Goal: Transaction & Acquisition: Purchase product/service

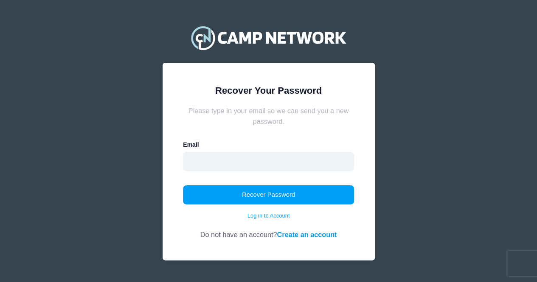
click at [257, 159] on input "email" at bounding box center [268, 162] width 171 height 20
type input "[EMAIL_ADDRESS][DOMAIN_NAME]"
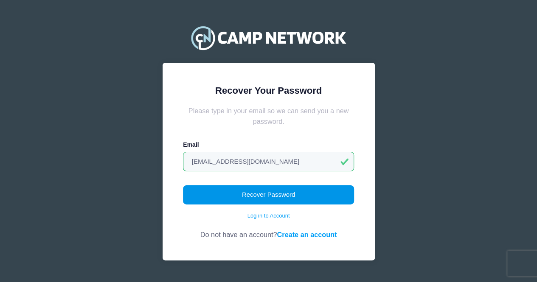
click at [261, 202] on button "Recover Password" at bounding box center [268, 195] width 171 height 20
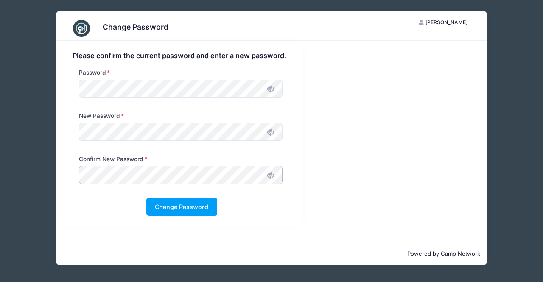
click at [146, 198] on button "Change Password" at bounding box center [181, 207] width 71 height 18
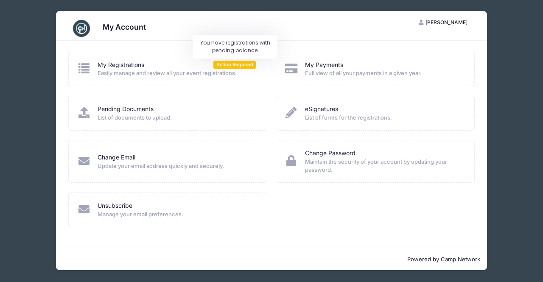
click at [226, 64] on span "Action Required" at bounding box center [234, 65] width 42 height 8
click at [120, 62] on link "My Registrations" at bounding box center [121, 65] width 47 height 9
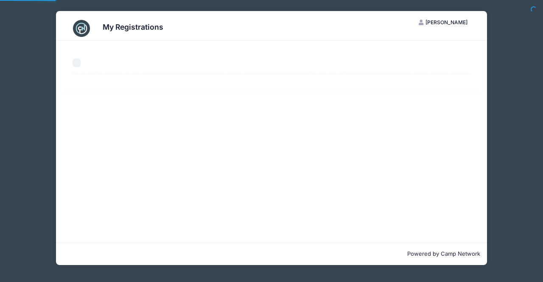
select select "50"
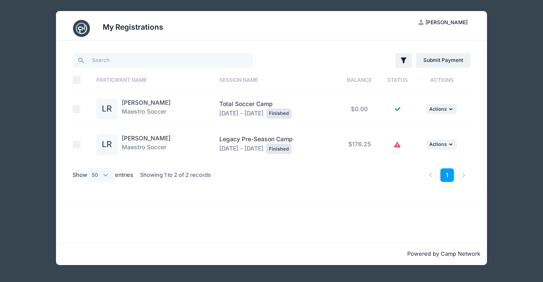
click at [79, 143] on input "checkbox" at bounding box center [77, 144] width 8 height 8
checkbox input "true"
click at [453, 141] on button "... Actions" at bounding box center [441, 145] width 31 height 10
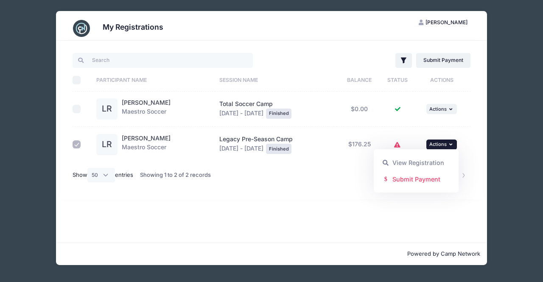
click at [453, 141] on button "... Actions" at bounding box center [441, 145] width 31 height 10
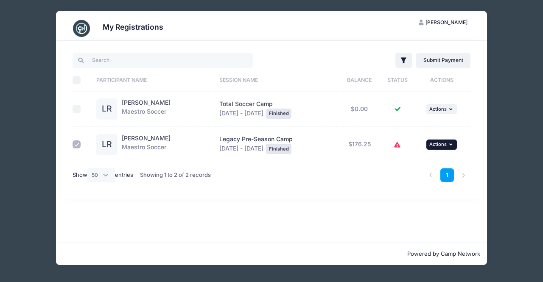
click at [431, 145] on button "... Actions" at bounding box center [441, 145] width 31 height 10
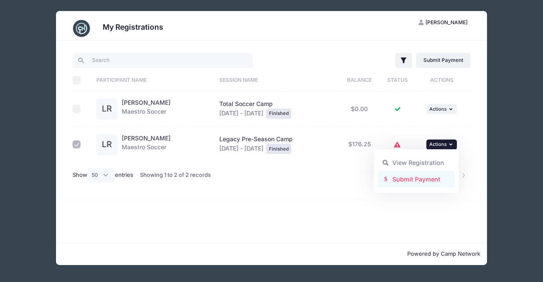
click at [410, 178] on link "Submit Payment" at bounding box center [416, 179] width 77 height 16
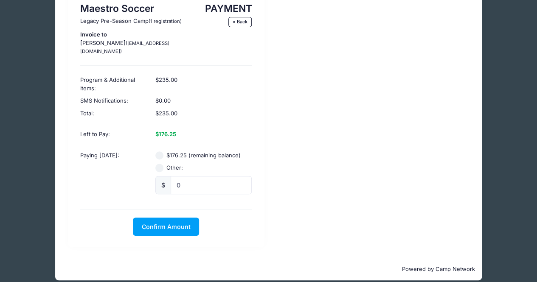
scroll to position [60, 0]
click at [160, 151] on input "$176.25 (remaining balance)" at bounding box center [159, 155] width 8 height 8
radio input "true"
click at [177, 223] on span "Confirm Amount" at bounding box center [166, 226] width 49 height 7
click at [173, 218] on button "Pay with Card" at bounding box center [166, 227] width 58 height 18
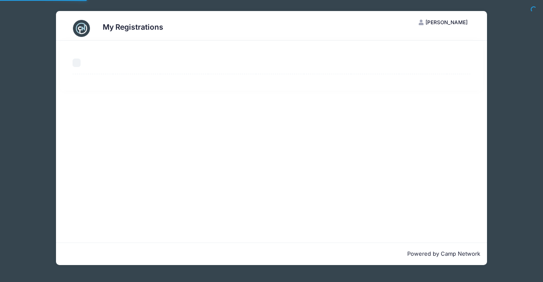
select select "50"
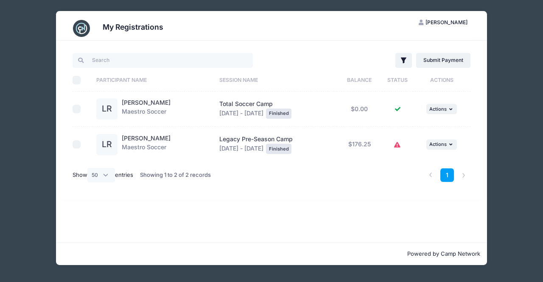
click at [80, 146] on input "checkbox" at bounding box center [77, 144] width 8 height 8
checkbox input "true"
click at [457, 59] on link "Submit Payment" at bounding box center [443, 60] width 55 height 14
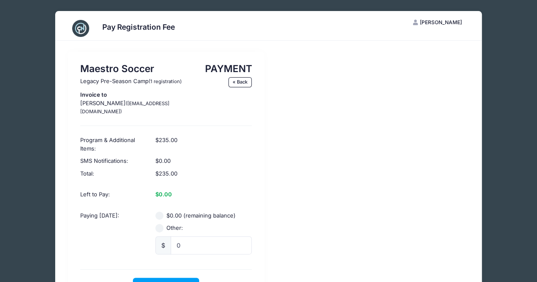
click at [498, 95] on div "Pay Registration Fee CR [PERSON_NAME] My Account Logout Maestro Soccer Legacy P…" at bounding box center [268, 176] width 511 height 352
click at [239, 80] on link "« Back" at bounding box center [240, 82] width 24 height 10
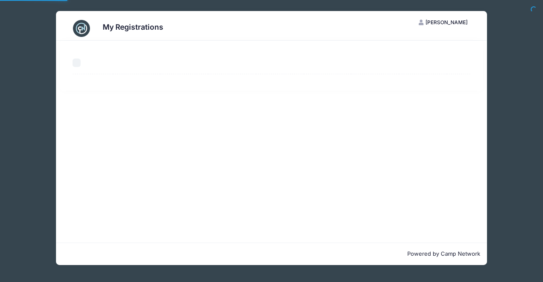
select select "50"
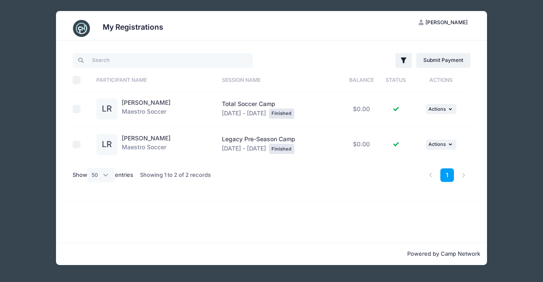
drag, startPoint x: 495, startPoint y: 165, endPoint x: 495, endPoint y: 169, distance: 4.3
click at [495, 168] on div "My Registrations CR [PERSON_NAME] My Account Logout Filter Filter Options Show:" at bounding box center [271, 138] width 517 height 276
click at [496, 179] on div "My Registrations CR [PERSON_NAME] My Account Logout Filter Filter Options Show:" at bounding box center [271, 138] width 517 height 276
drag, startPoint x: 5, startPoint y: 17, endPoint x: 14, endPoint y: 21, distance: 9.5
click at [6, 17] on div "My Registrations CR [PERSON_NAME] My Account Logout Filter Filter Options Show:" at bounding box center [271, 141] width 543 height 282
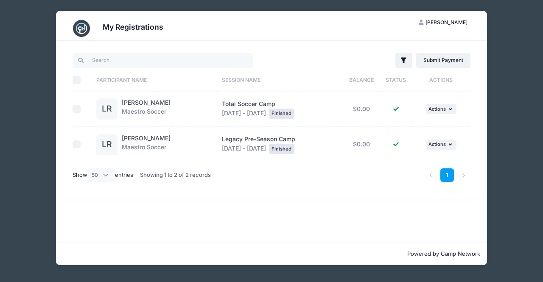
click at [25, 26] on div "My Registrations CR [PERSON_NAME] My Account Logout Filter Filter Options Show:" at bounding box center [271, 138] width 517 height 276
click at [450, 171] on link "1" at bounding box center [447, 175] width 14 height 14
click at [495, 176] on div "My Registrations CR [PERSON_NAME] My Account Logout Filter Filter Options Show:" at bounding box center [271, 138] width 517 height 276
click at [464, 176] on li at bounding box center [464, 175] width 14 height 14
click at [501, 165] on div "My Registrations CR [PERSON_NAME] My Account Logout Filter Filter Options Show:" at bounding box center [271, 138] width 517 height 276
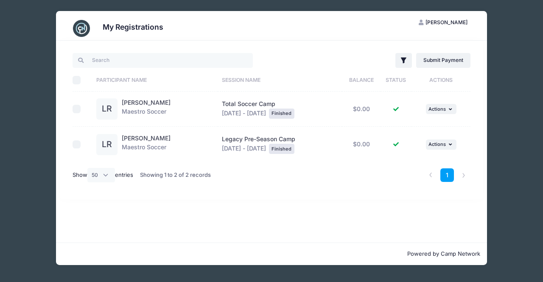
click at [509, 161] on div "My Registrations CR [PERSON_NAME] My Account Logout Filter Filter Options Show:" at bounding box center [271, 138] width 517 height 276
click at [515, 158] on div "My Registrations CR [PERSON_NAME] My Account Logout Filter Filter Options Show:" at bounding box center [271, 138] width 517 height 276
click at [51, 37] on div "My Registrations CR [PERSON_NAME] My Account Logout Filter Filter Options Show:" at bounding box center [271, 138] width 517 height 276
click at [425, 20] on span "[PERSON_NAME]" at bounding box center [446, 22] width 42 height 6
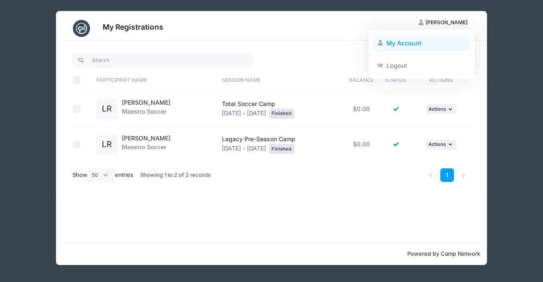
click at [413, 46] on link "My Account" at bounding box center [422, 43] width 98 height 16
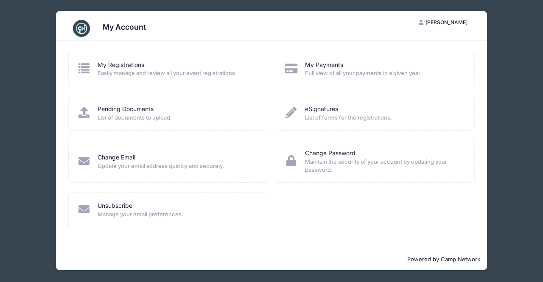
click at [529, 81] on div "My Account CR Christine Rakowsky My Account Logout My Registrations Easily mana…" at bounding box center [271, 140] width 517 height 281
